Goal: Task Accomplishment & Management: Complete application form

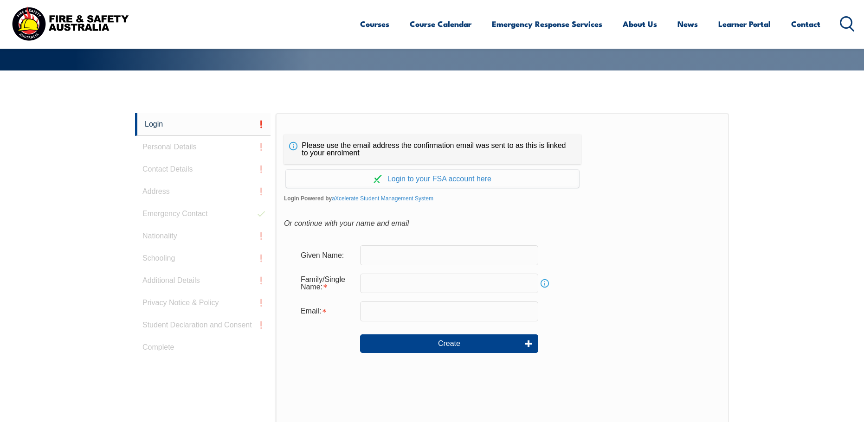
click at [469, 258] on input "text" at bounding box center [449, 255] width 178 height 19
type input "[PERSON_NAME]"
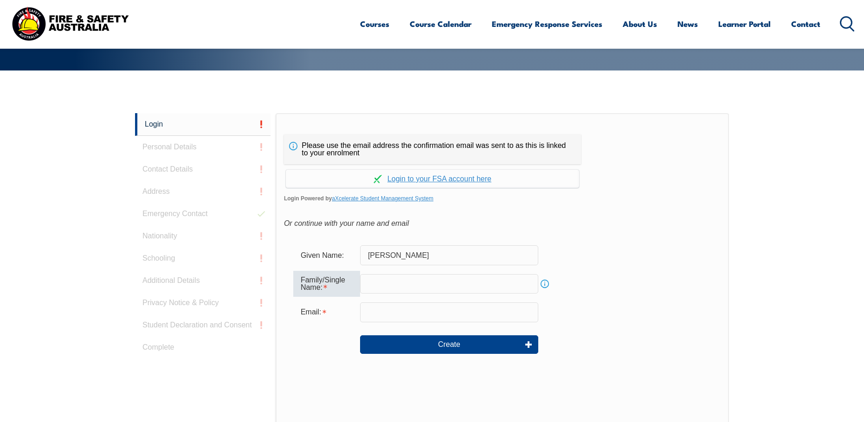
click at [431, 284] on input "text" at bounding box center [449, 283] width 178 height 19
type input "[PERSON_NAME]"
click at [433, 314] on input "email" at bounding box center [449, 312] width 178 height 19
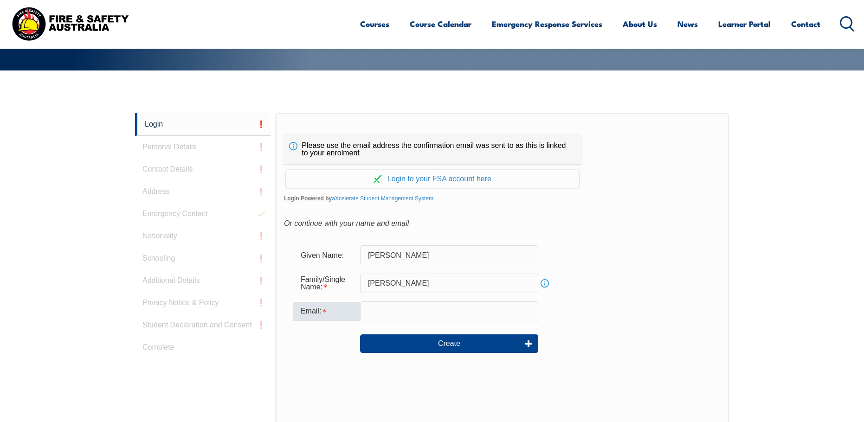
type input "[PERSON_NAME][EMAIL_ADDRESS][PERSON_NAME][DOMAIN_NAME]"
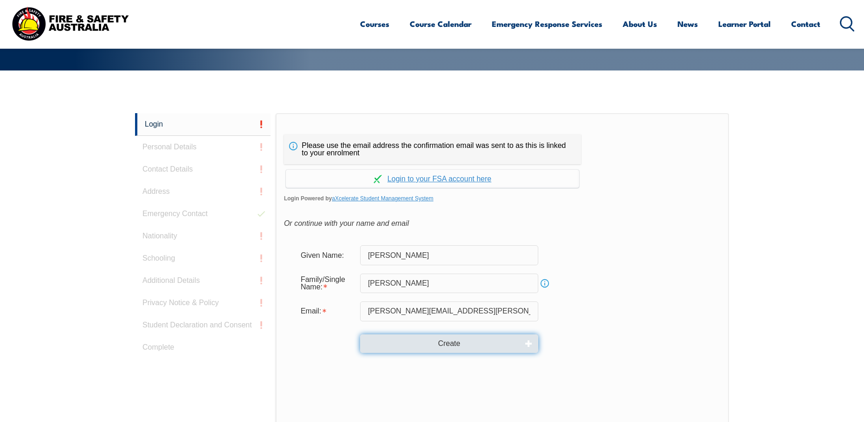
click at [468, 347] on button "Create" at bounding box center [449, 344] width 178 height 19
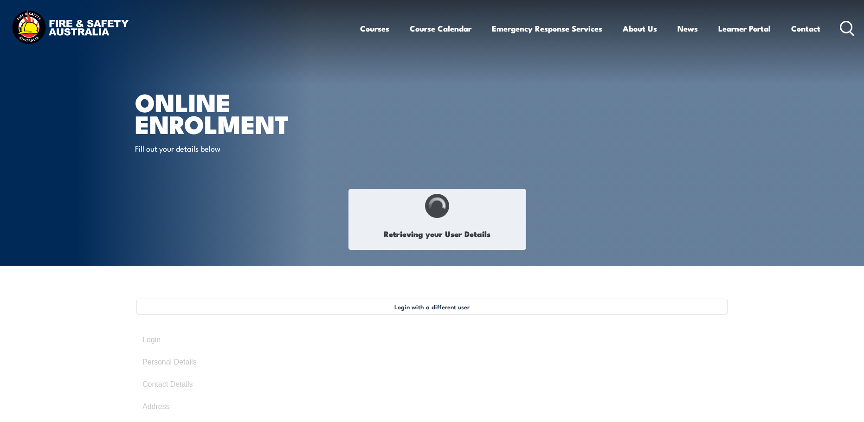
select select "Mr"
type input "[PERSON_NAME]"
type input "[DATE]"
type input "9B69R2ZM7H"
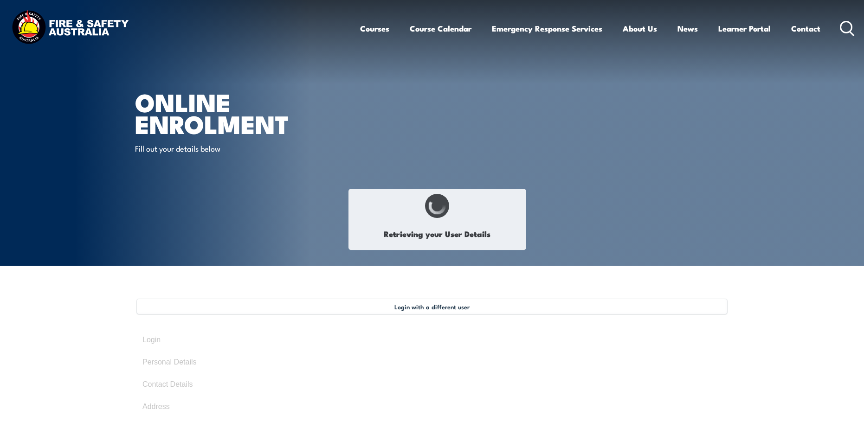
select select "M"
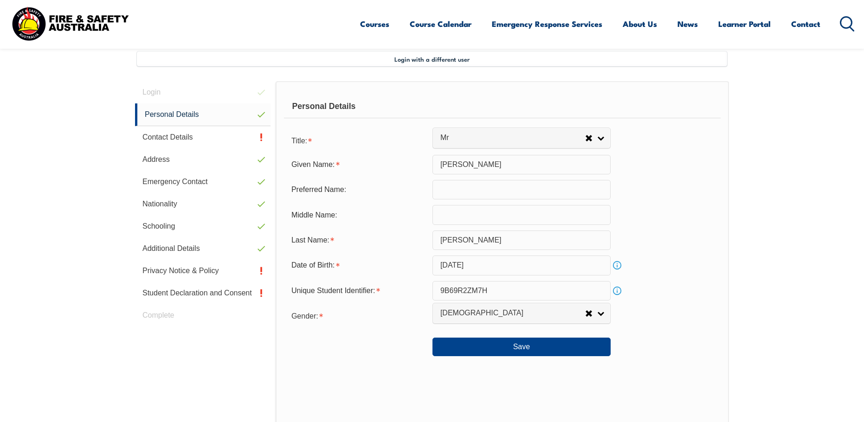
scroll to position [253, 0]
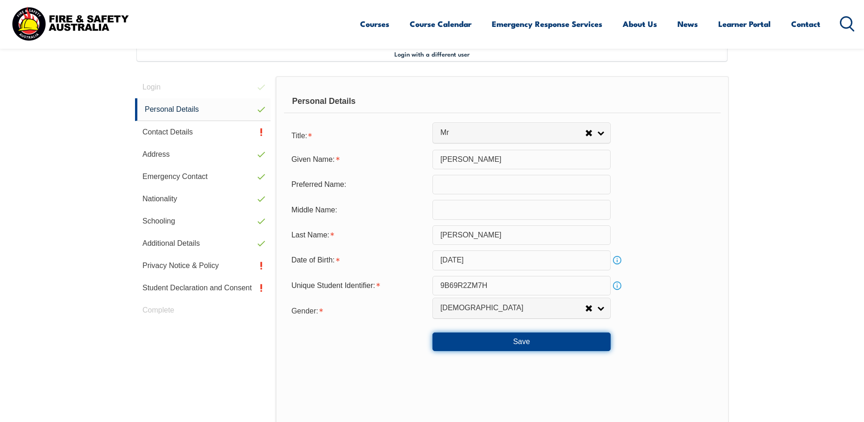
click at [526, 341] on button "Save" at bounding box center [522, 342] width 178 height 19
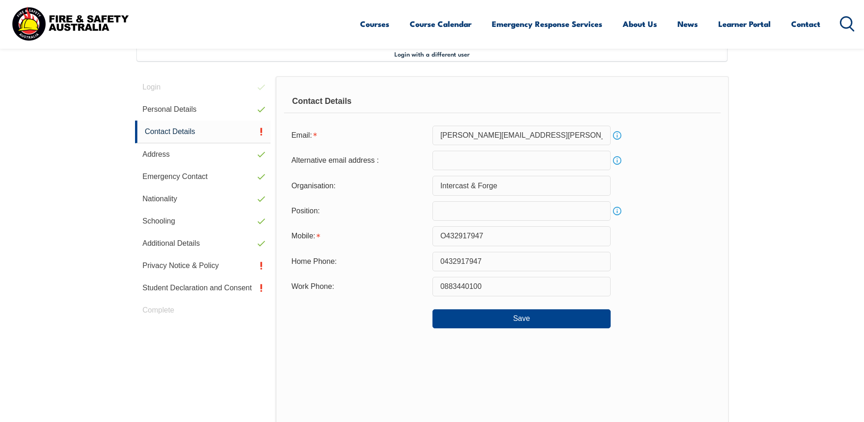
click at [445, 238] on input "O432917947" at bounding box center [522, 235] width 178 height 19
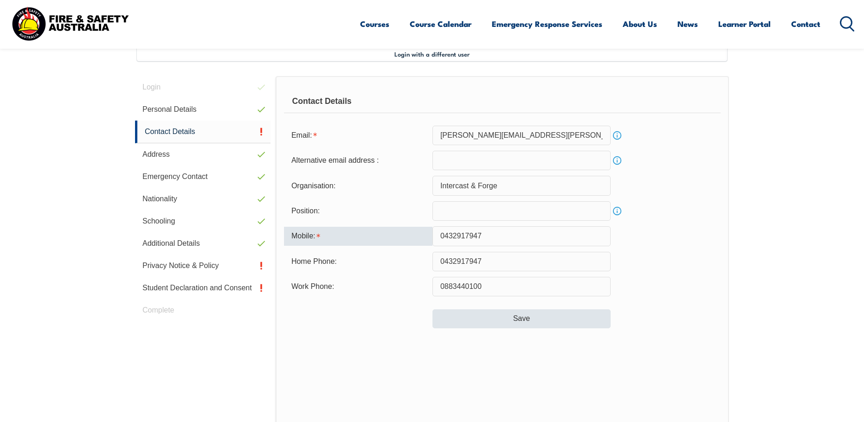
type input "0432917947"
click at [541, 322] on button "Save" at bounding box center [522, 319] width 178 height 19
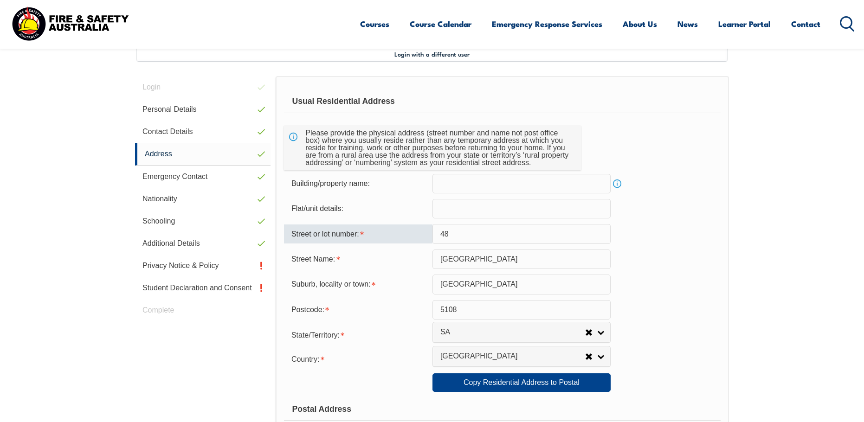
click at [461, 233] on input "48" at bounding box center [522, 233] width 178 height 19
type input "4"
type input "21"
click at [475, 261] on input "[GEOGRAPHIC_DATA]" at bounding box center [522, 259] width 178 height 19
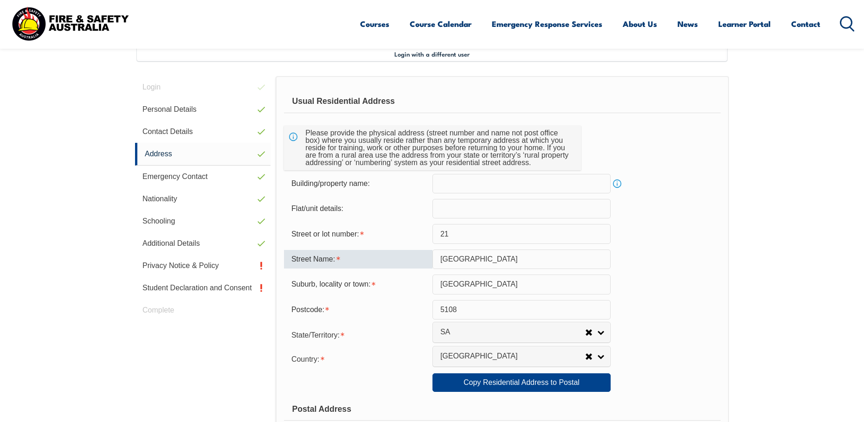
drag, startPoint x: 526, startPoint y: 259, endPoint x: 411, endPoint y: 262, distance: 115.1
click at [411, 262] on div "Street Name: [GEOGRAPHIC_DATA]" at bounding box center [502, 259] width 437 height 19
type input "[GEOGRAPHIC_DATA]"
type input "[STREET_ADDRESS]"
type input "Munno Para West"
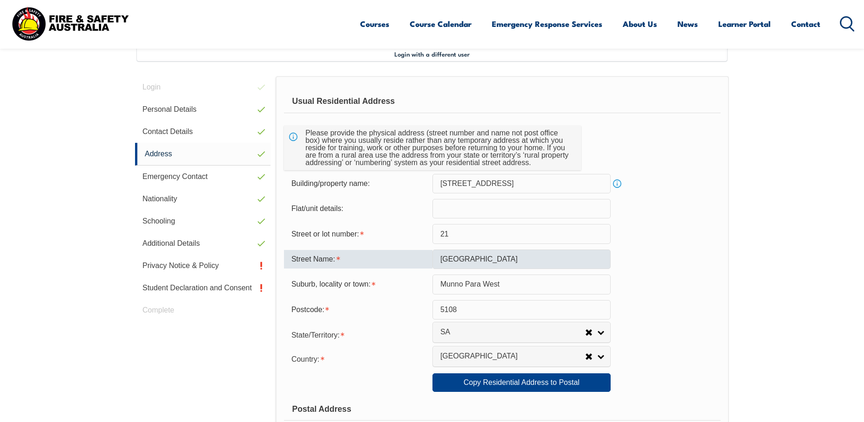
type input "5115"
type input "[GEOGRAPHIC_DATA]"
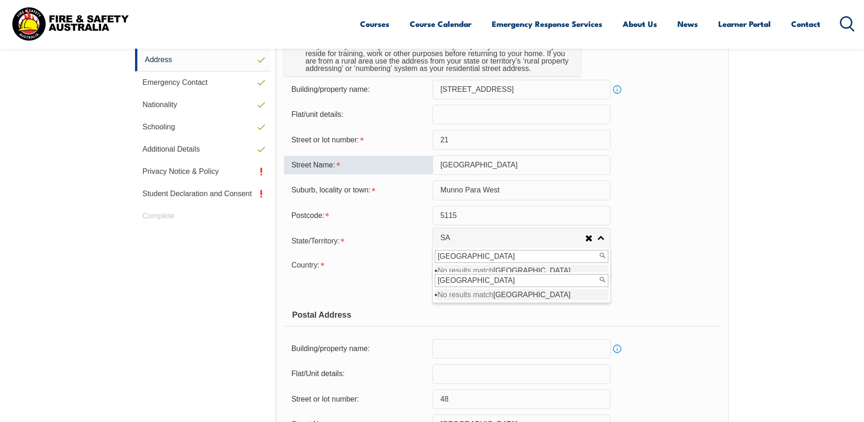
scroll to position [485, 0]
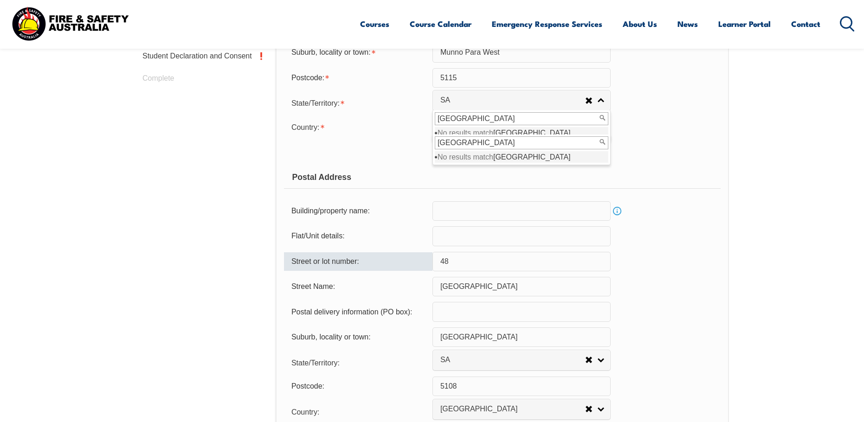
drag, startPoint x: 458, startPoint y: 260, endPoint x: 417, endPoint y: 262, distance: 41.3
click at [401, 263] on div "Street or lot number: 48" at bounding box center [502, 261] width 437 height 19
type input "21"
type input "[STREET_ADDRESS]"
type input "[GEOGRAPHIC_DATA]"
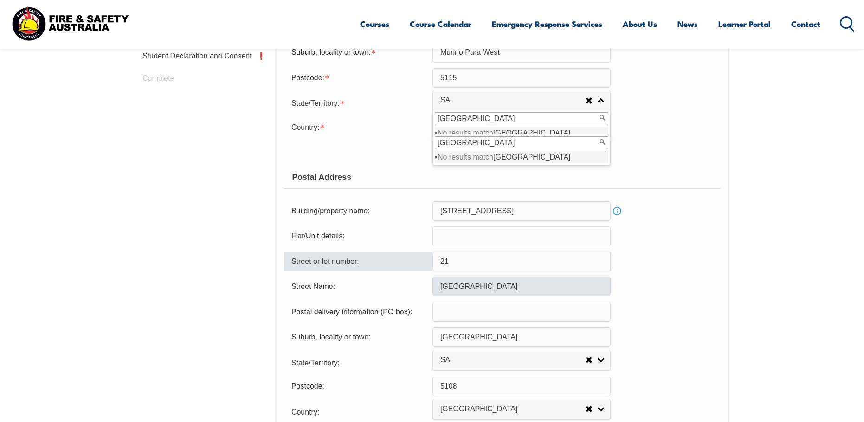
type input "5115"
type input "Munno Para West"
type input "[GEOGRAPHIC_DATA]"
type input "21"
type input "5115"
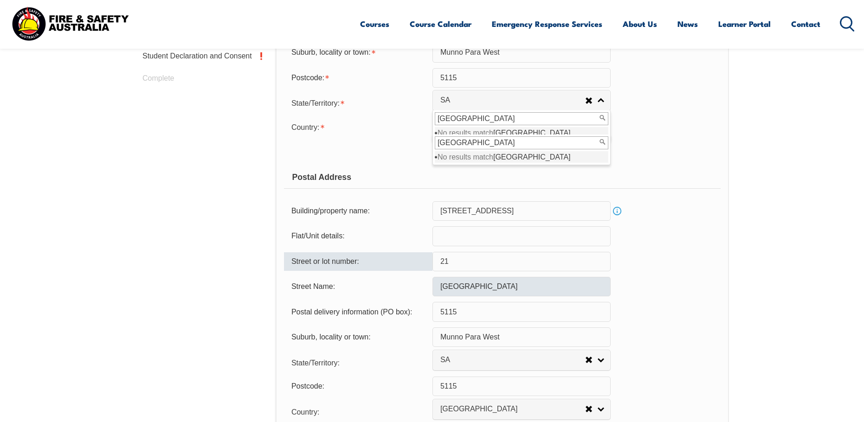
type input "[GEOGRAPHIC_DATA]"
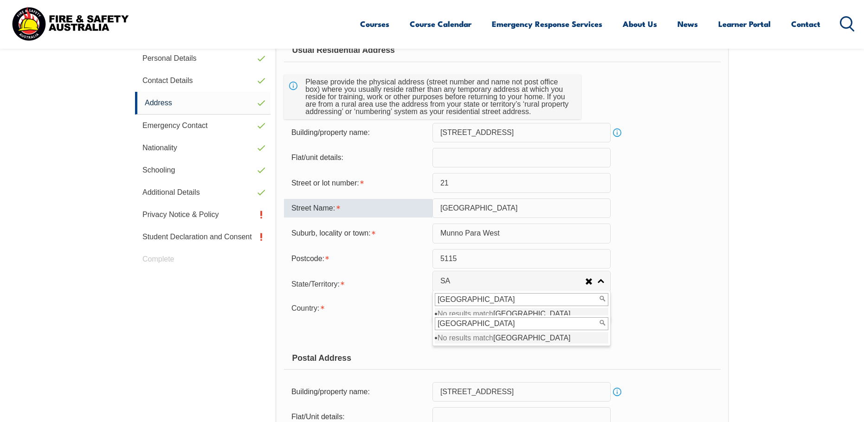
scroll to position [330, 0]
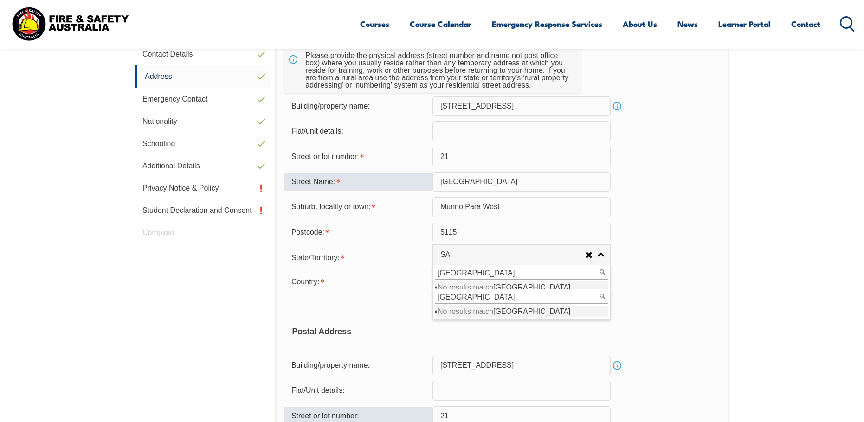
click at [498, 275] on input "[GEOGRAPHIC_DATA]" at bounding box center [522, 273] width 174 height 13
click at [495, 295] on input "[GEOGRAPHIC_DATA]" at bounding box center [522, 297] width 174 height 13
click at [668, 314] on div "Copy Residential Address to Postal: Copy Residential Address to Postal" at bounding box center [502, 305] width 437 height 19
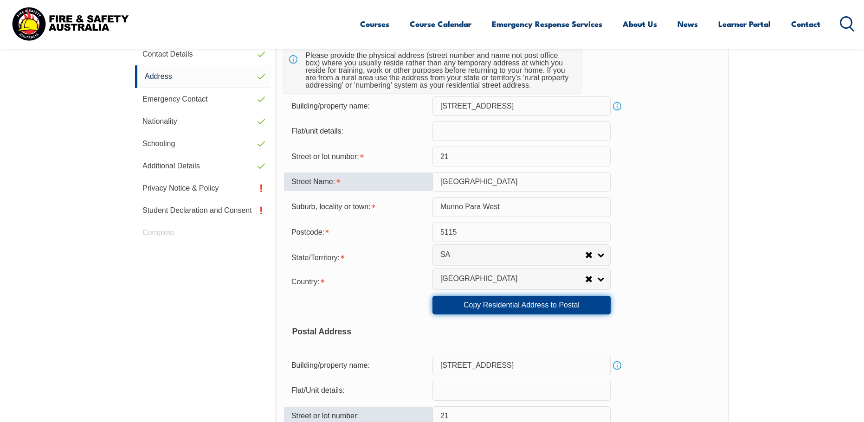
click at [520, 308] on link "Copy Residential Address to Postal" at bounding box center [522, 305] width 178 height 19
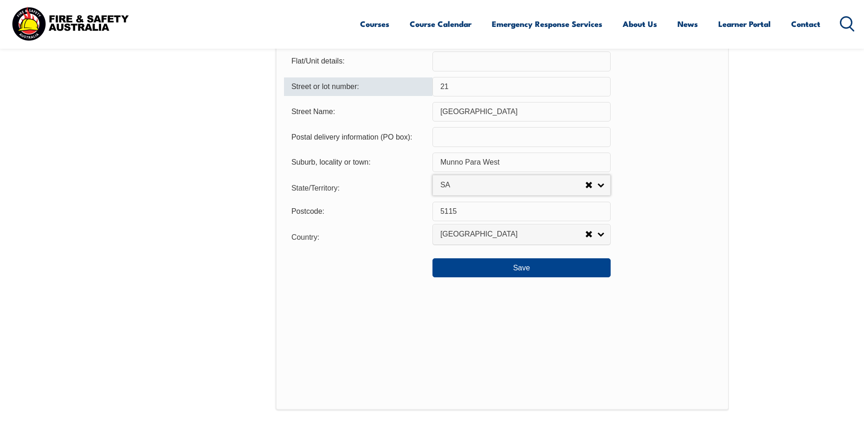
scroll to position [609, 0]
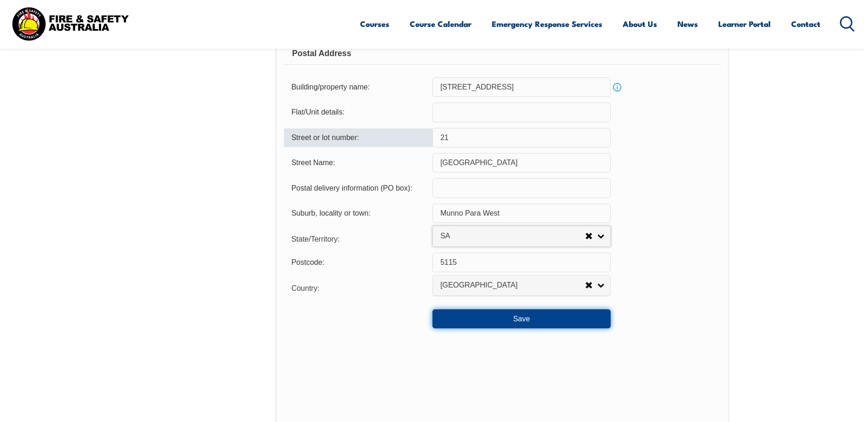
click at [497, 318] on button "Save" at bounding box center [522, 319] width 178 height 19
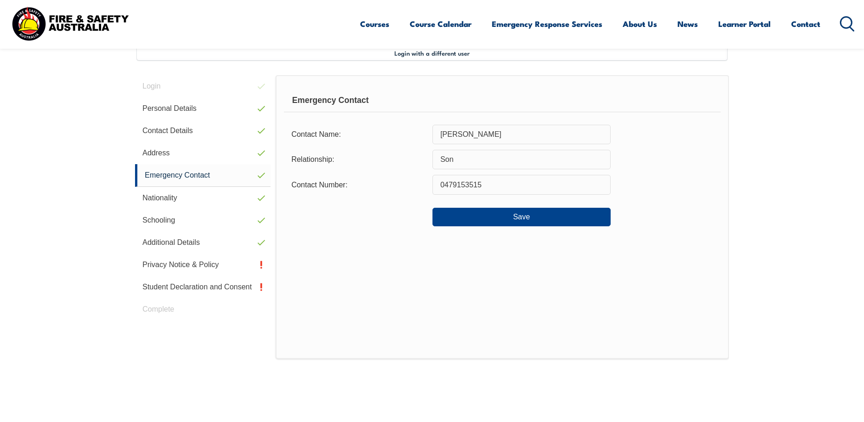
scroll to position [253, 0]
click at [542, 221] on button "Save" at bounding box center [522, 218] width 178 height 19
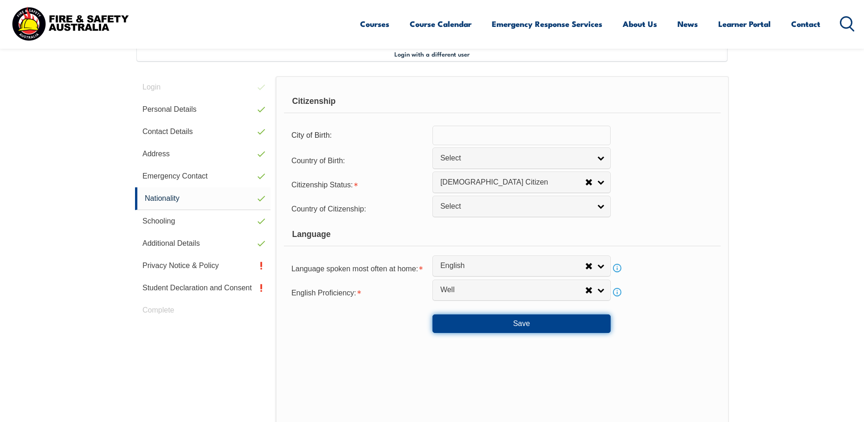
click at [536, 330] on button "Save" at bounding box center [522, 324] width 178 height 19
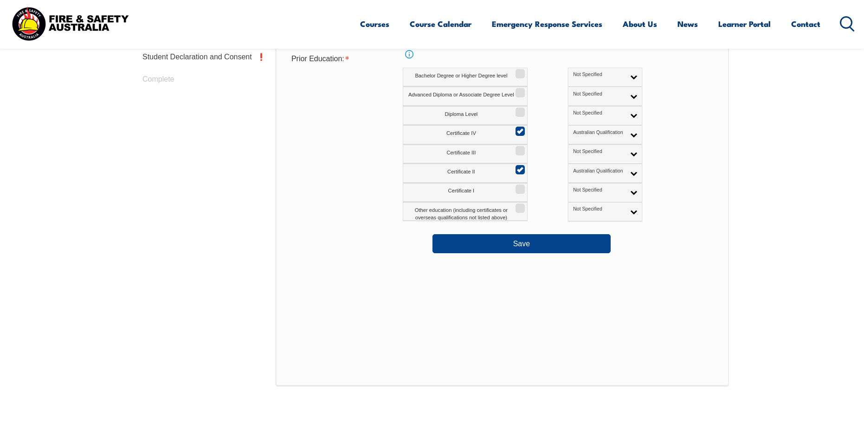
scroll to position [485, 0]
click at [547, 246] on button "Save" at bounding box center [522, 242] width 178 height 19
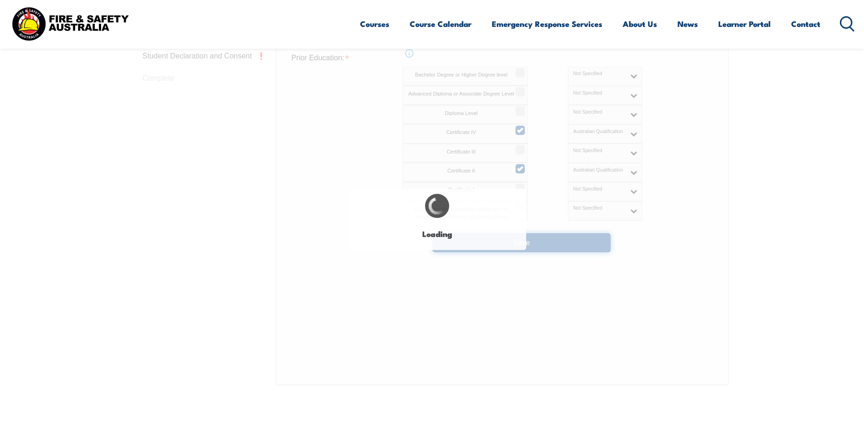
select select "true"
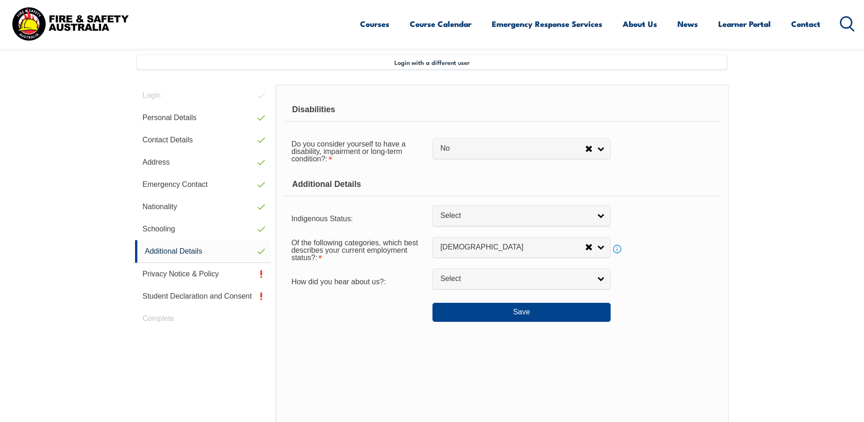
scroll to position [244, 0]
click at [533, 317] on button "Save" at bounding box center [522, 313] width 178 height 19
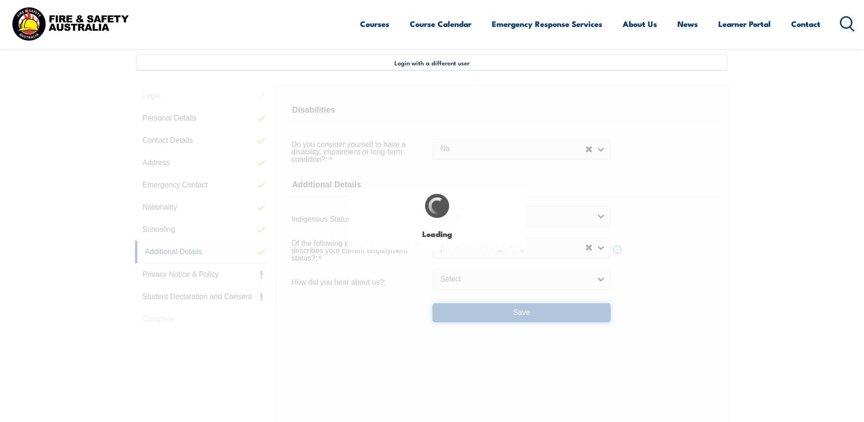
select select "false"
select select
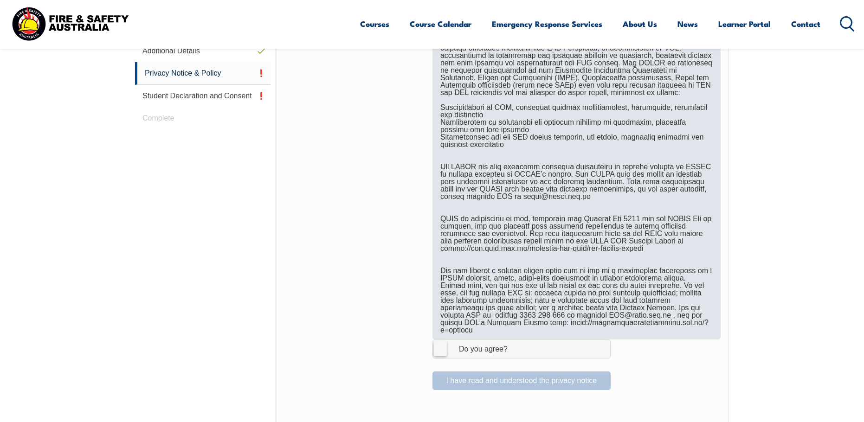
scroll to position [578, 0]
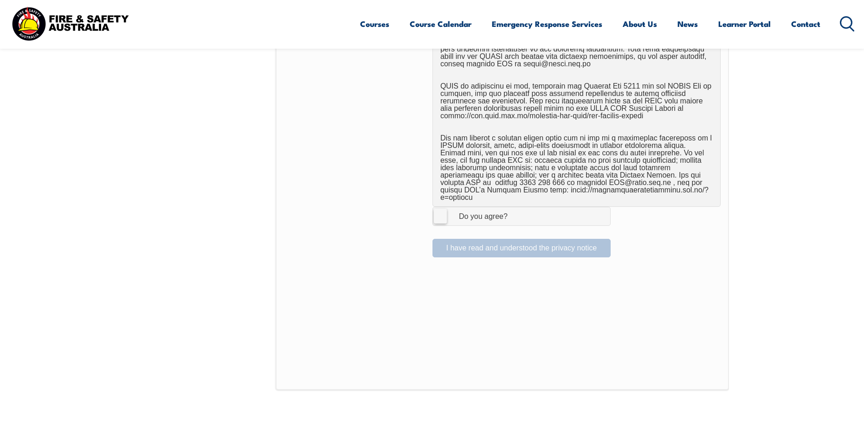
click at [447, 213] on div "Do you agree?" at bounding box center [473, 216] width 67 height 7
click at [515, 211] on input "I Agree Do you agree?" at bounding box center [523, 216] width 16 height 18
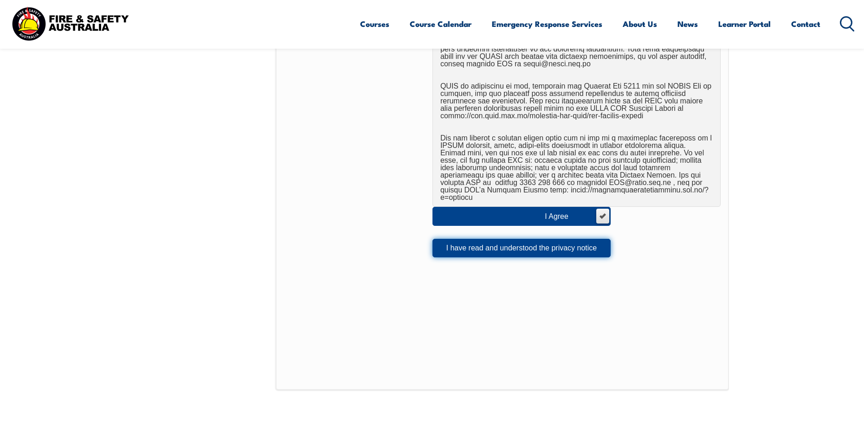
click at [572, 246] on button "I have read and understood the privacy notice" at bounding box center [522, 248] width 178 height 19
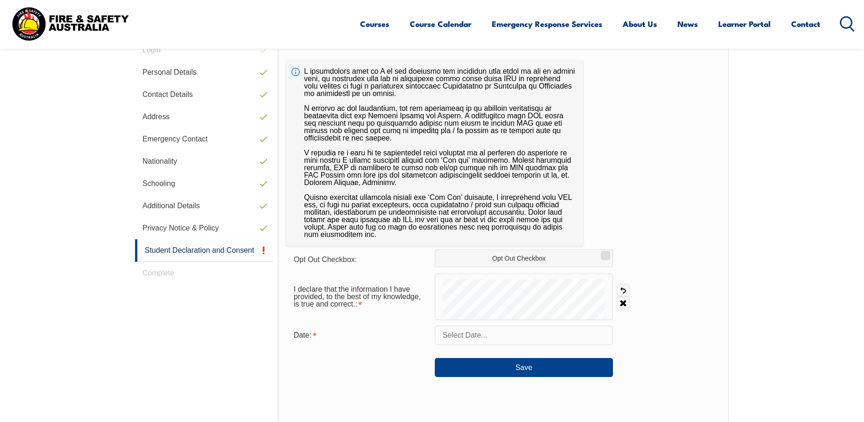
scroll to position [346, 0]
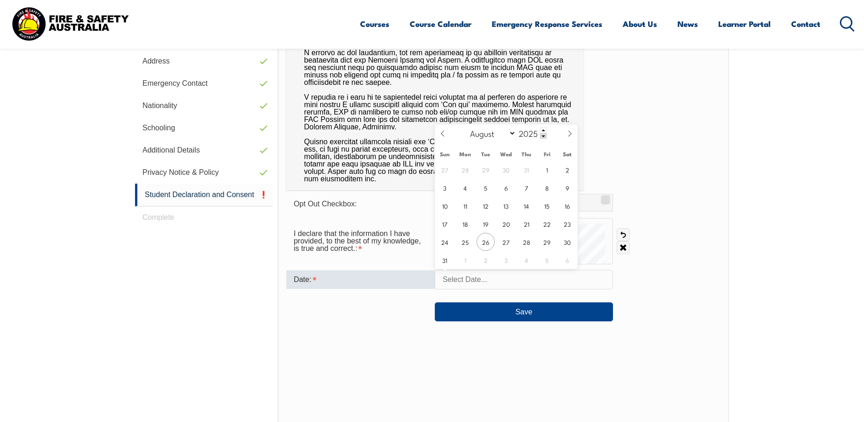
click at [601, 282] on input "text" at bounding box center [524, 279] width 178 height 19
click at [490, 242] on span "26" at bounding box center [486, 242] width 18 height 18
type input "[DATE]"
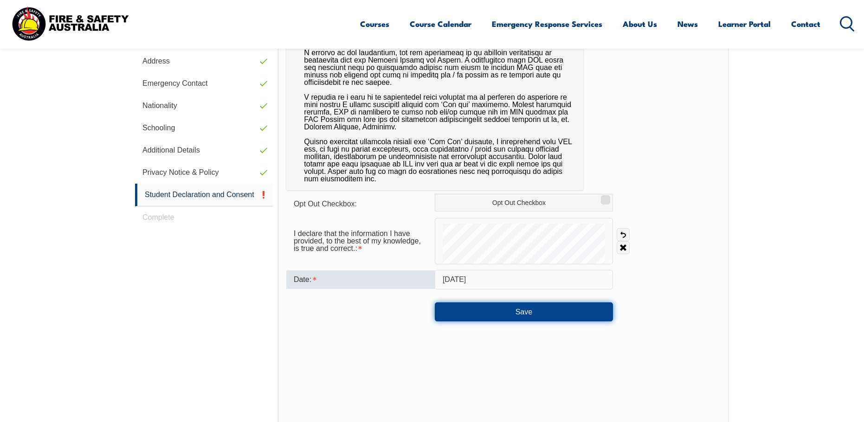
click at [532, 315] on button "Save" at bounding box center [524, 312] width 178 height 19
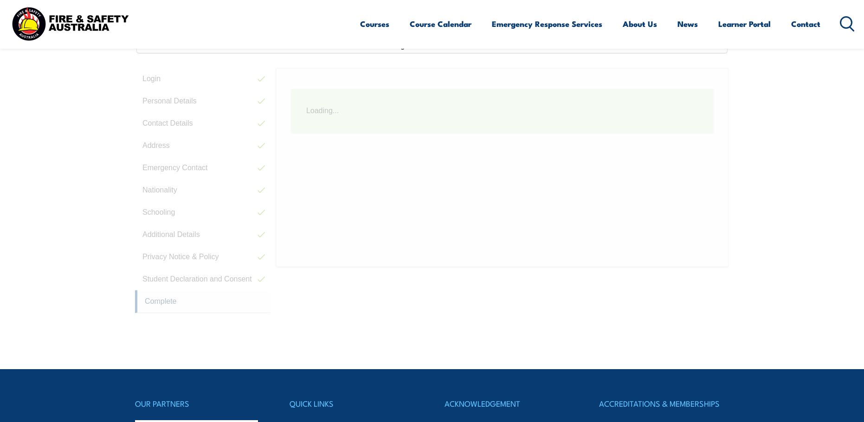
scroll to position [253, 0]
